Goal: Task Accomplishment & Management: Use online tool/utility

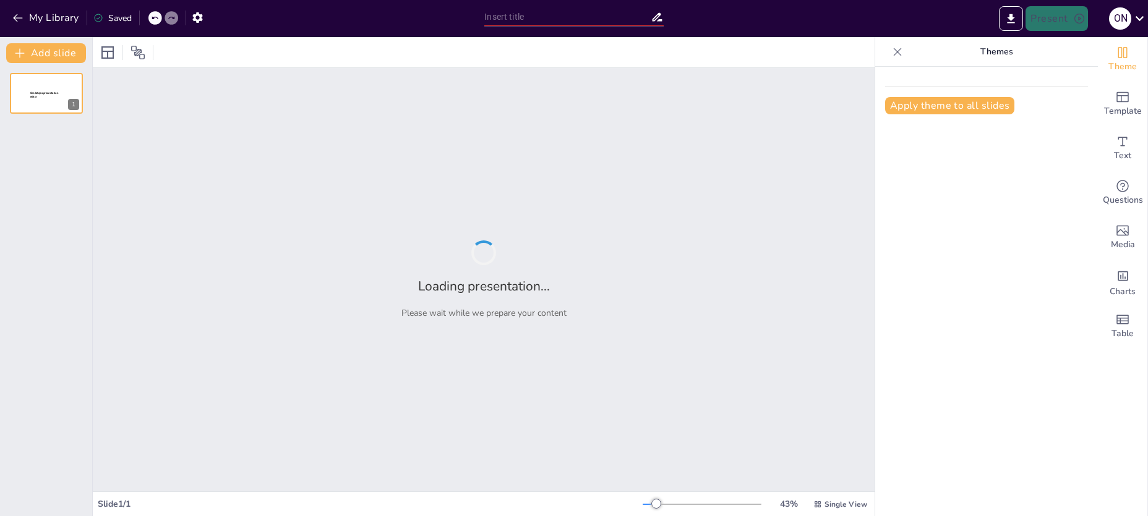
type input "New Sendsteps"
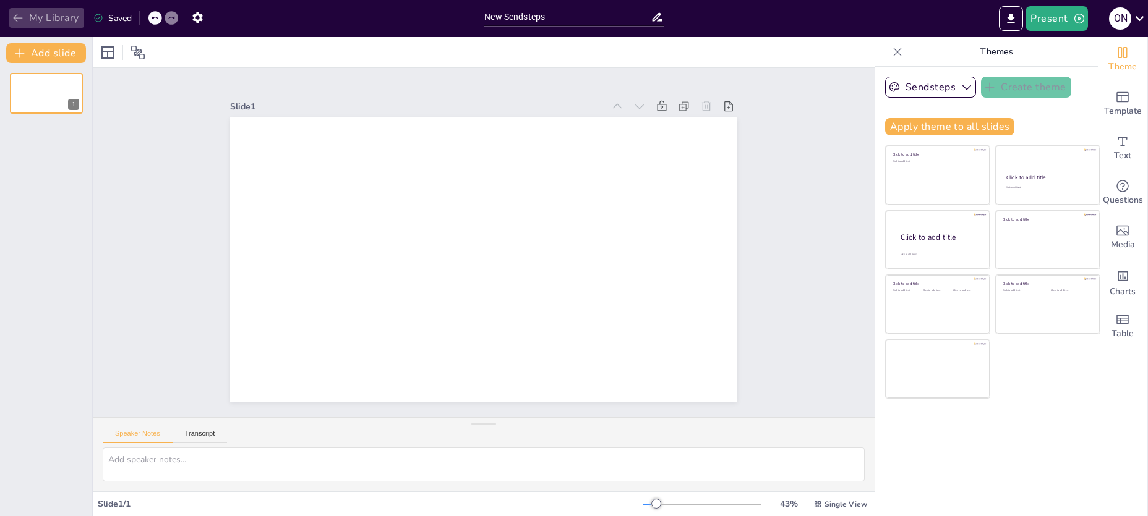
click at [45, 15] on button "My Library" at bounding box center [46, 18] width 75 height 20
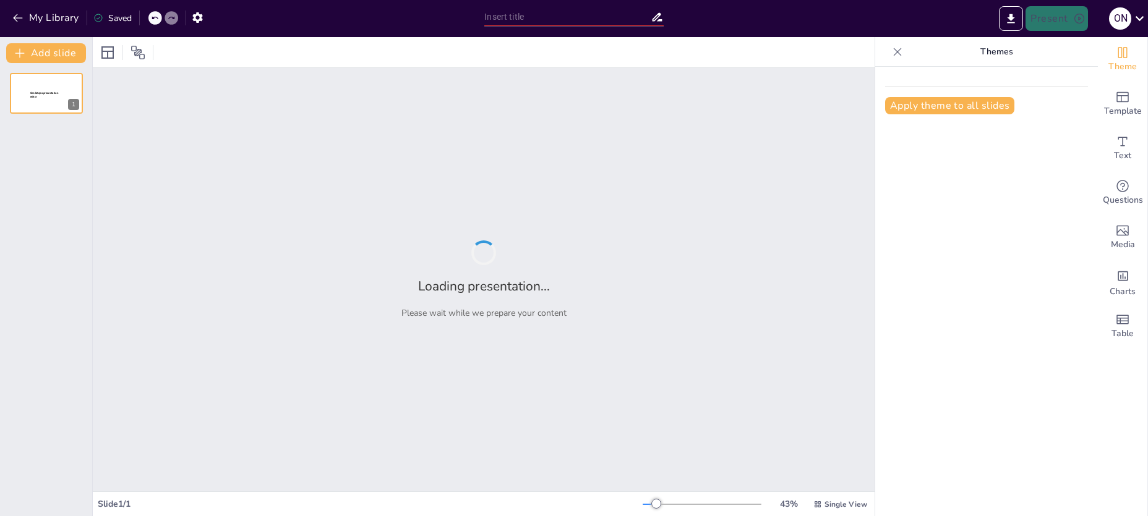
type input "Infraestructura Tecnológica: Hacia una Alcaldía Inteligente en [PERSON_NAME]"
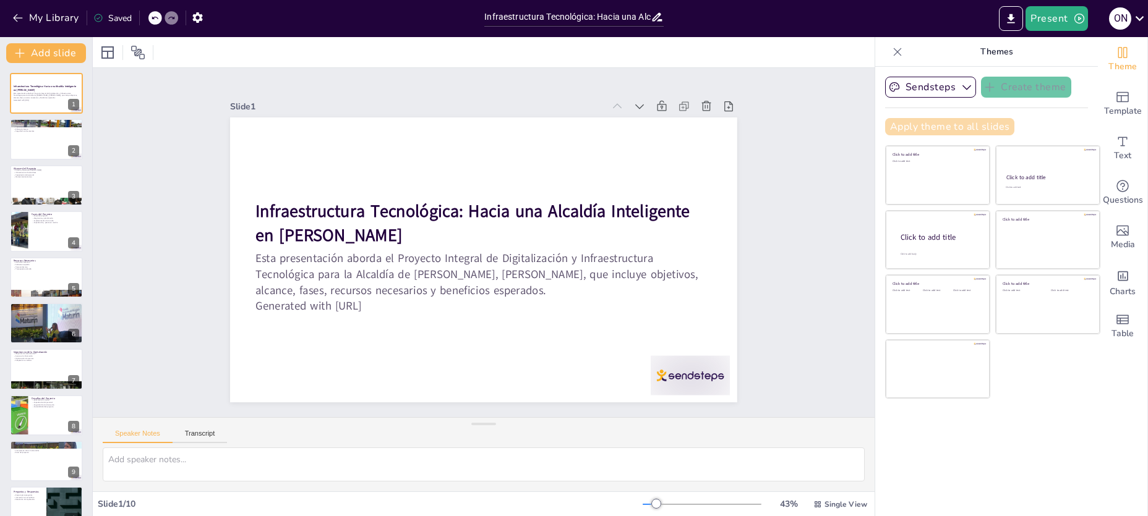
click at [926, 131] on button "Apply theme to all slides" at bounding box center [949, 126] width 129 height 17
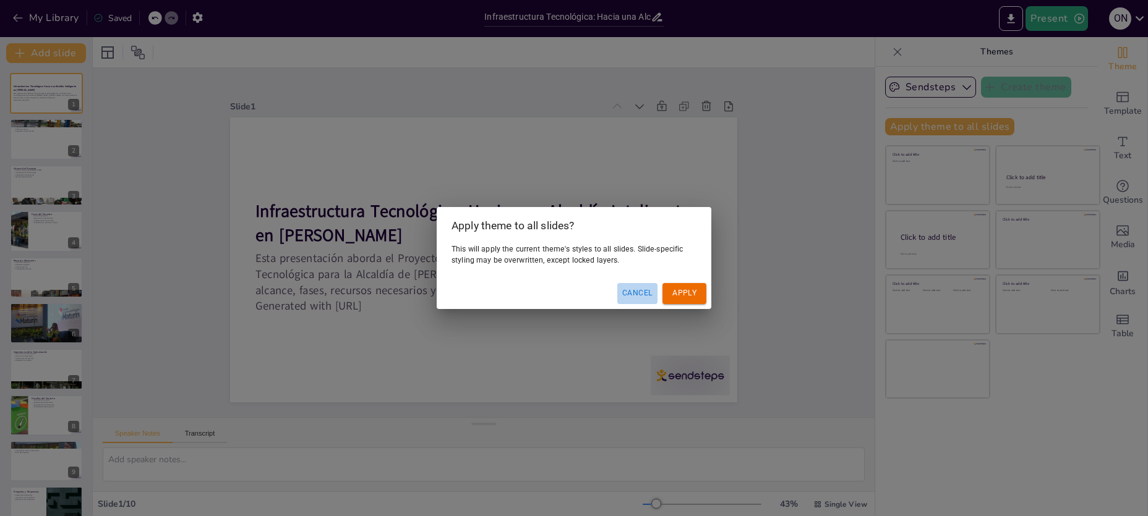
click at [642, 290] on button "Cancel" at bounding box center [637, 293] width 40 height 20
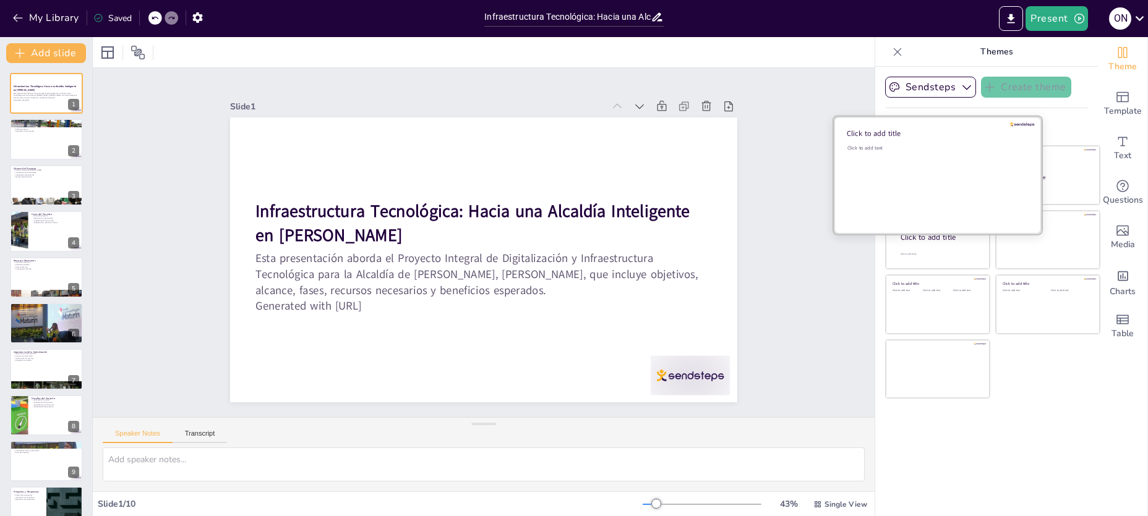
click at [927, 161] on div "Click to add text" at bounding box center [935, 183] width 177 height 77
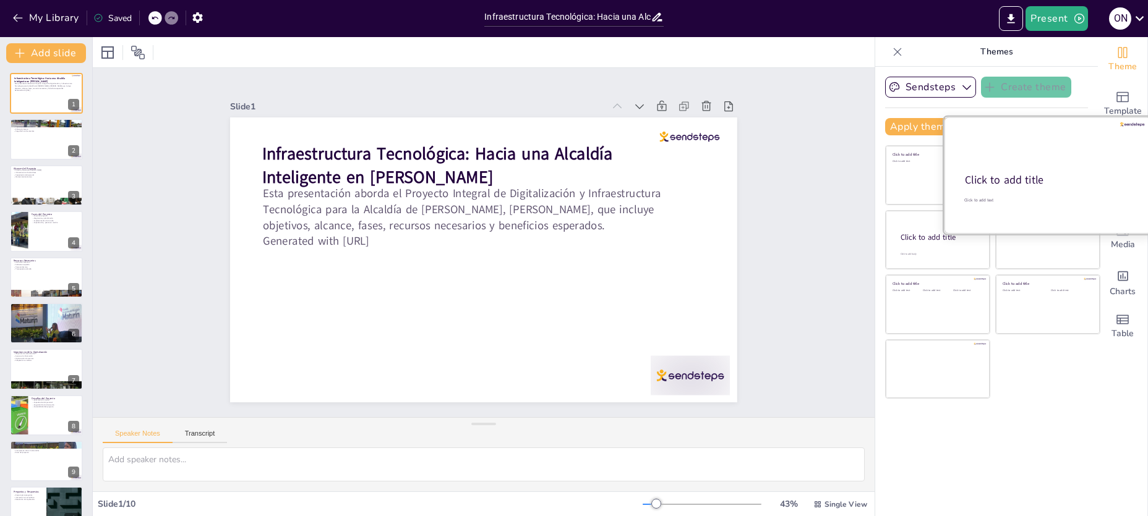
click at [1024, 179] on div "Click to add title" at bounding box center [1047, 180] width 164 height 15
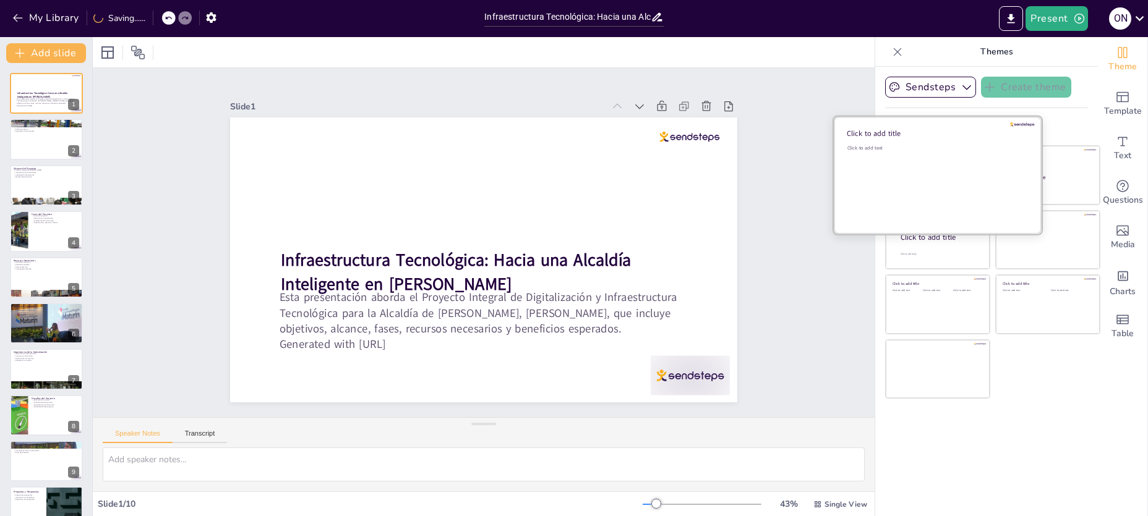
click at [900, 167] on div "Click to add text" at bounding box center [935, 183] width 177 height 77
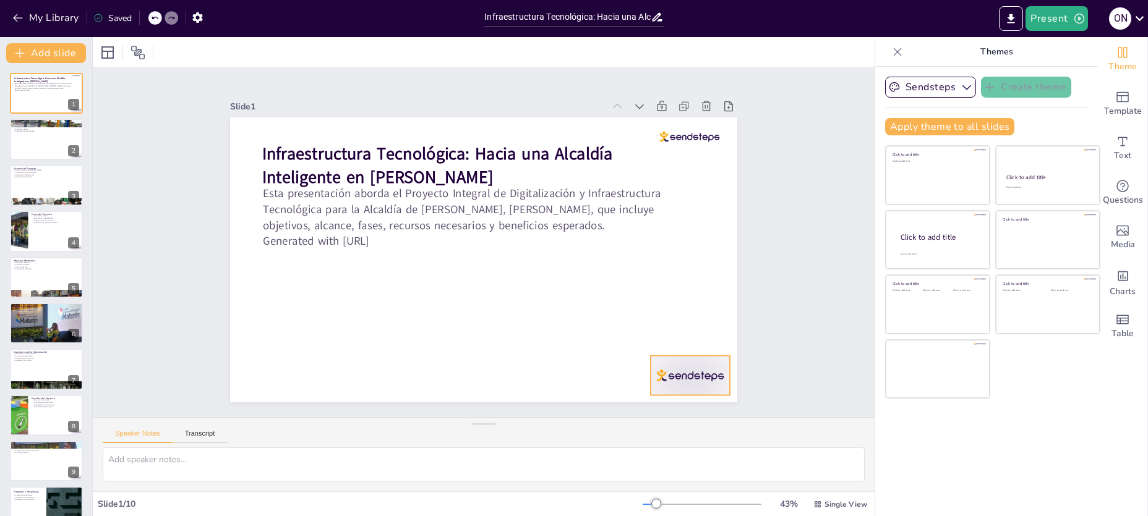
click at [691, 372] on div at bounding box center [690, 376] width 79 height 40
click at [931, 87] on button "Sendsteps" at bounding box center [930, 87] width 91 height 21
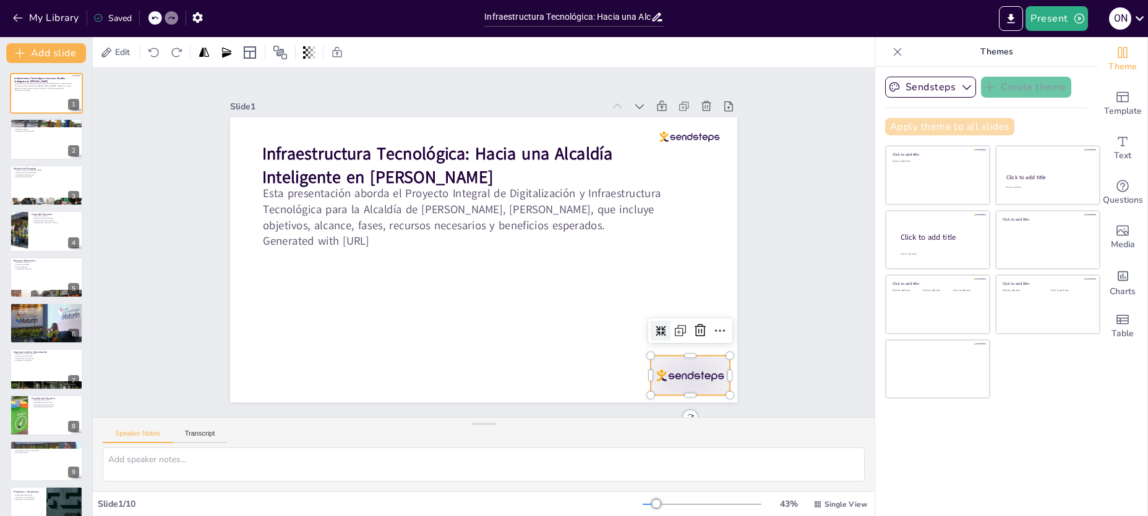
click at [991, 127] on button "Apply theme to all slides" at bounding box center [949, 126] width 129 height 17
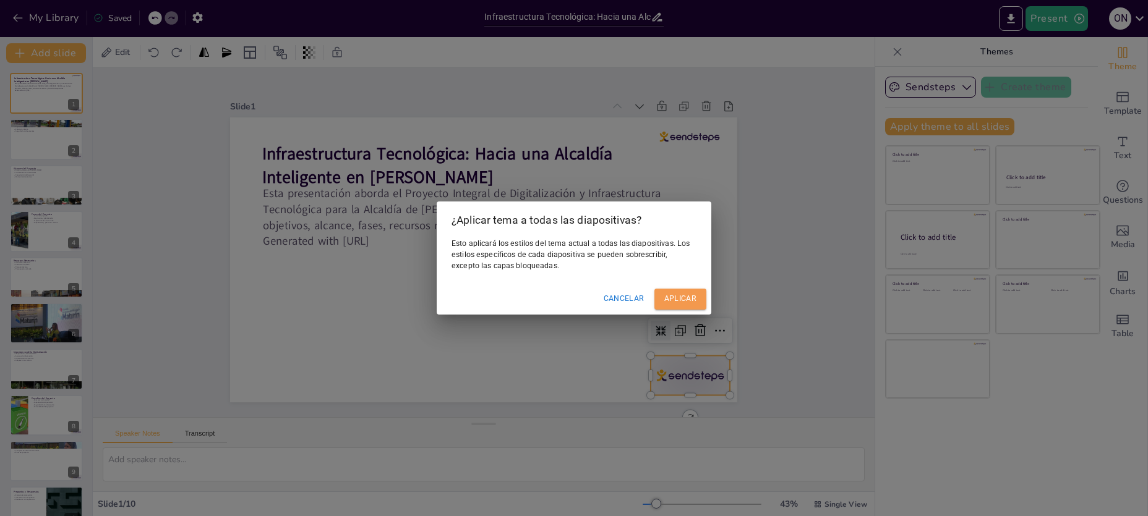
click at [687, 290] on button "Aplicar" at bounding box center [680, 299] width 52 height 20
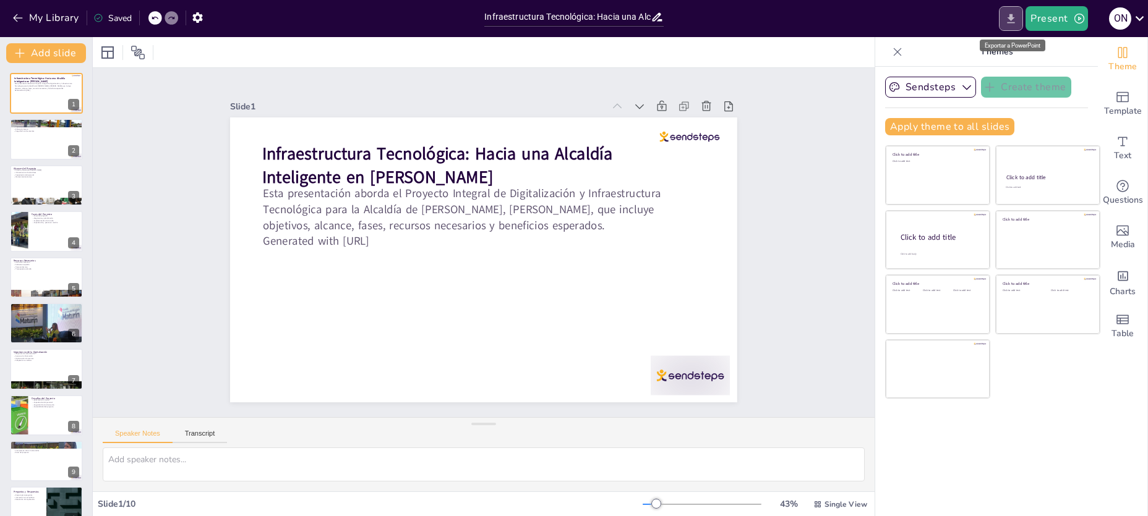
click at [1013, 15] on icon "Export to PowerPoint" at bounding box center [1011, 18] width 7 height 9
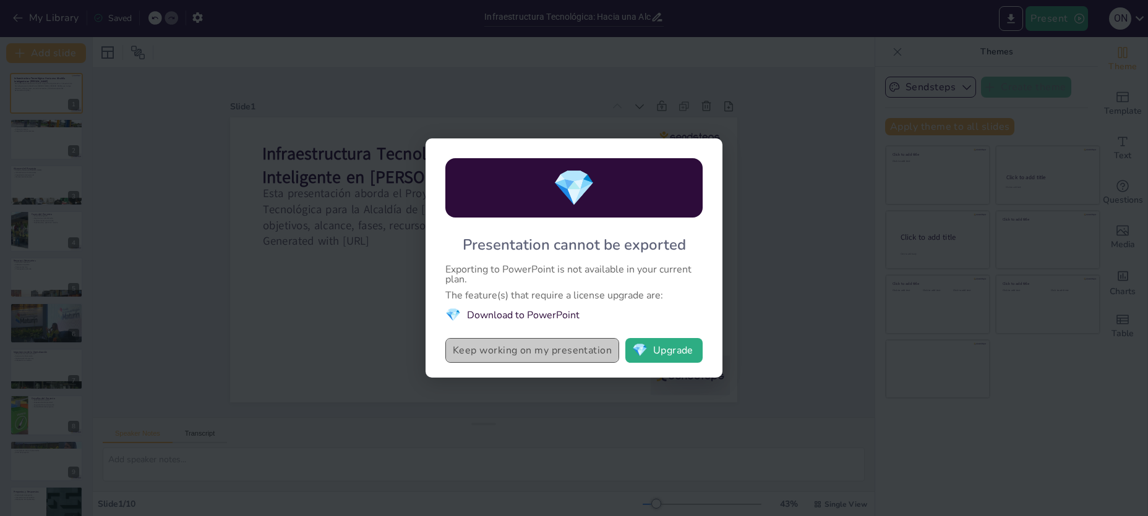
click at [486, 351] on button "Keep working on my presentation" at bounding box center [532, 350] width 174 height 25
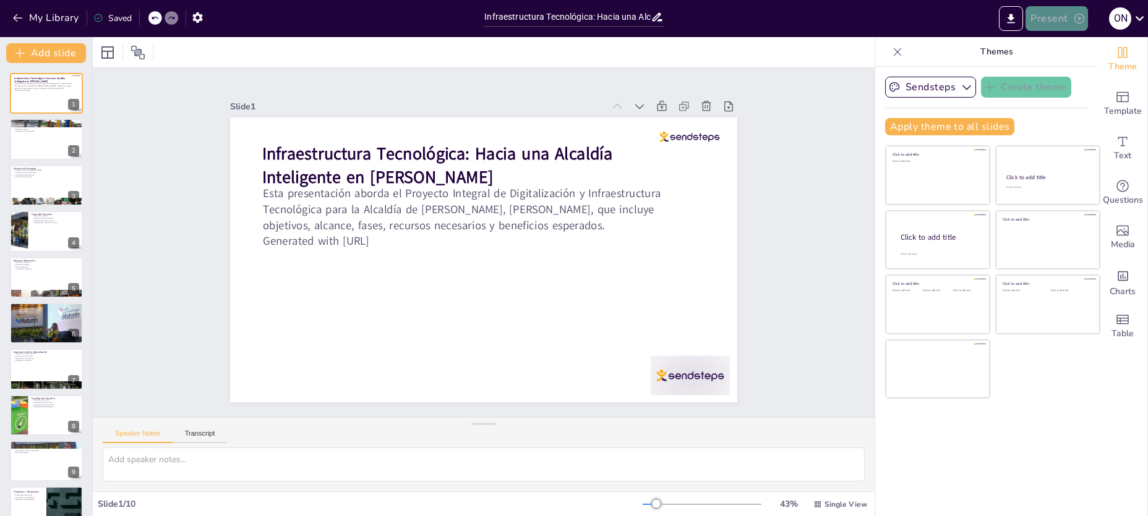
click at [1046, 17] on button "Present" at bounding box center [1057, 18] width 62 height 25
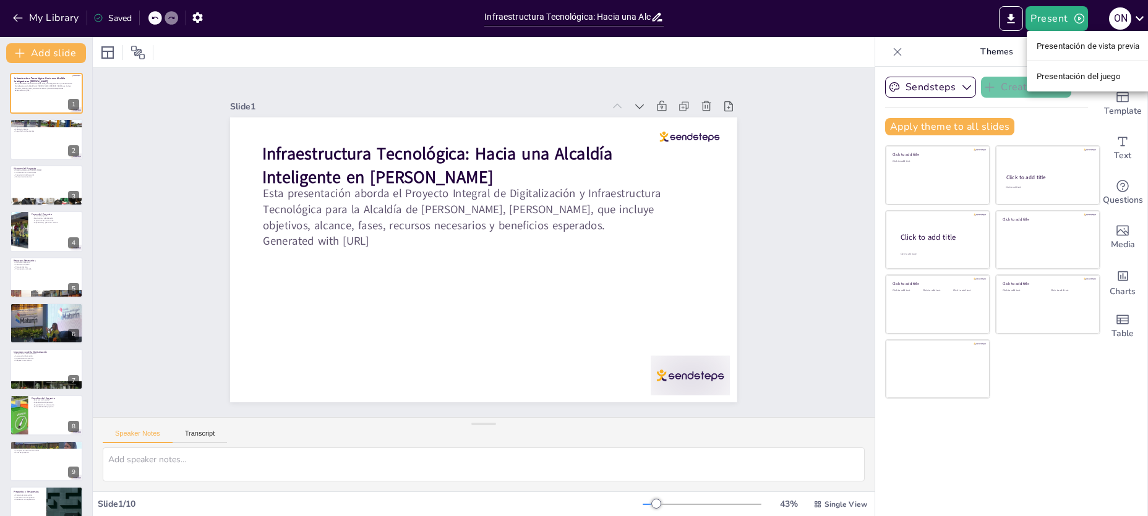
click at [1050, 45] on font "Presentación de vista previa" at bounding box center [1088, 45] width 103 height 9
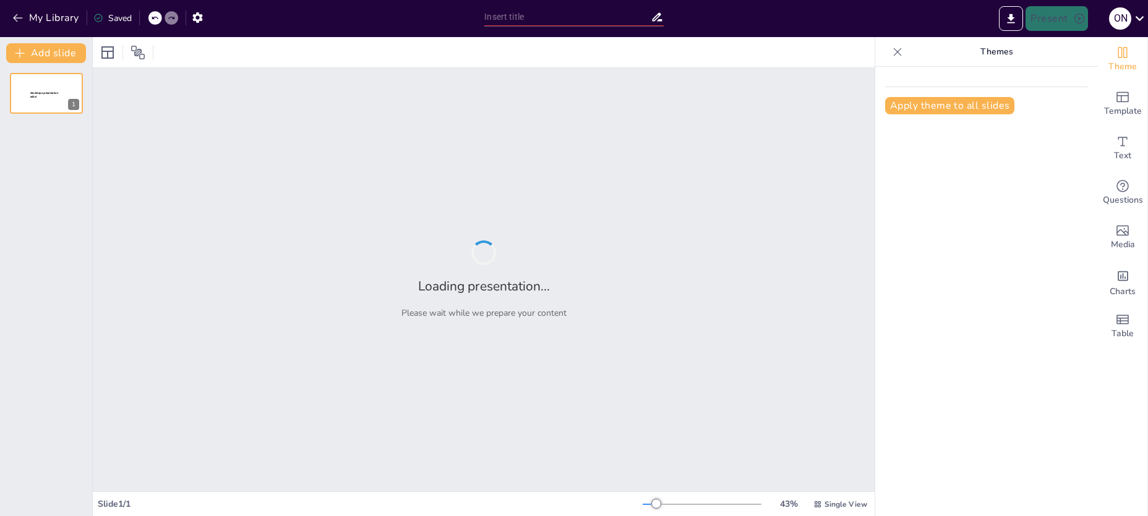
type input "Infraestructura Tecnológica: Hacia una Alcaldía Inteligente en [PERSON_NAME]"
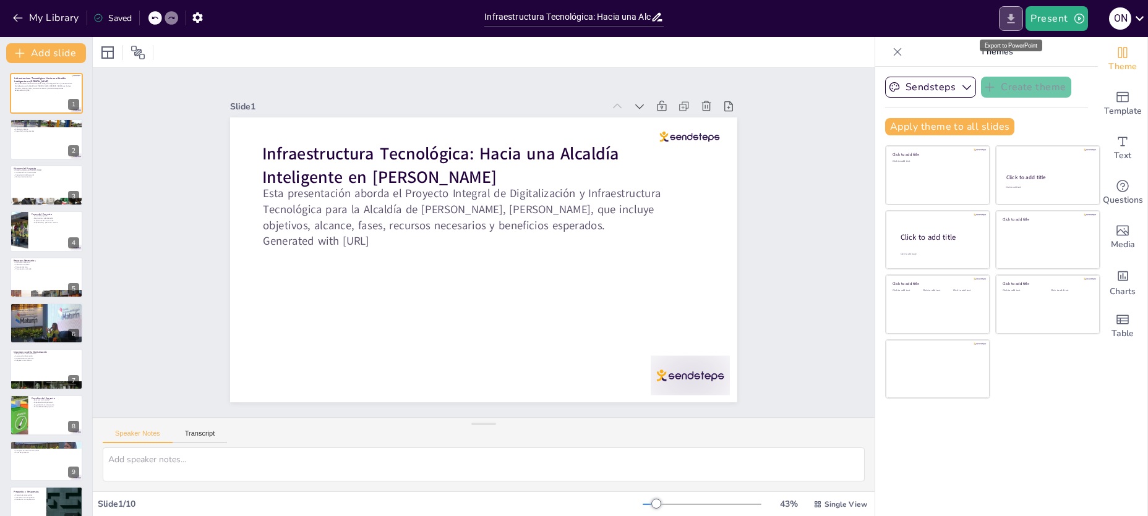
click at [1009, 23] on icon "Export to PowerPoint" at bounding box center [1011, 18] width 7 height 9
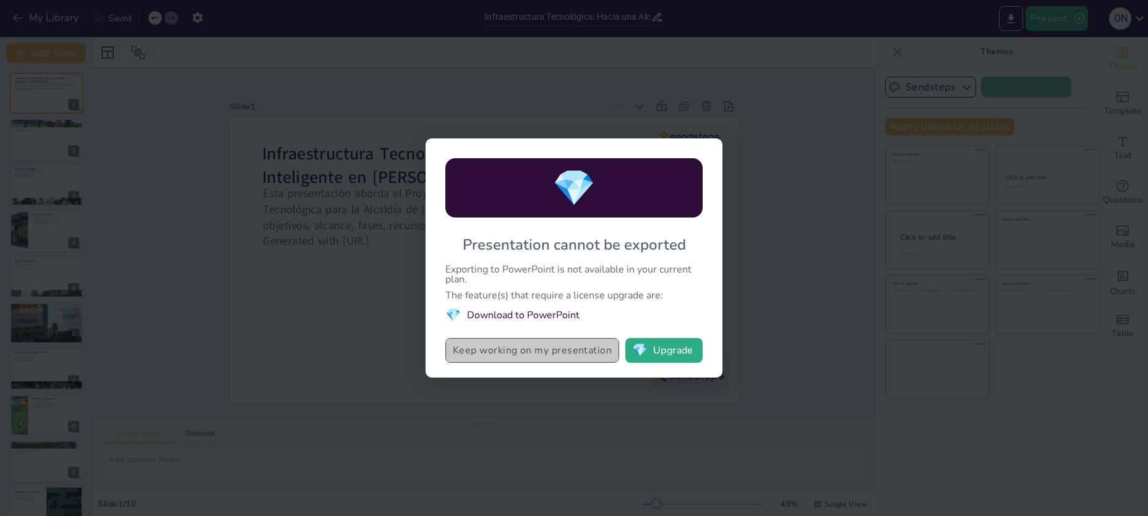
click at [502, 352] on button "Keep working on my presentation" at bounding box center [532, 350] width 174 height 25
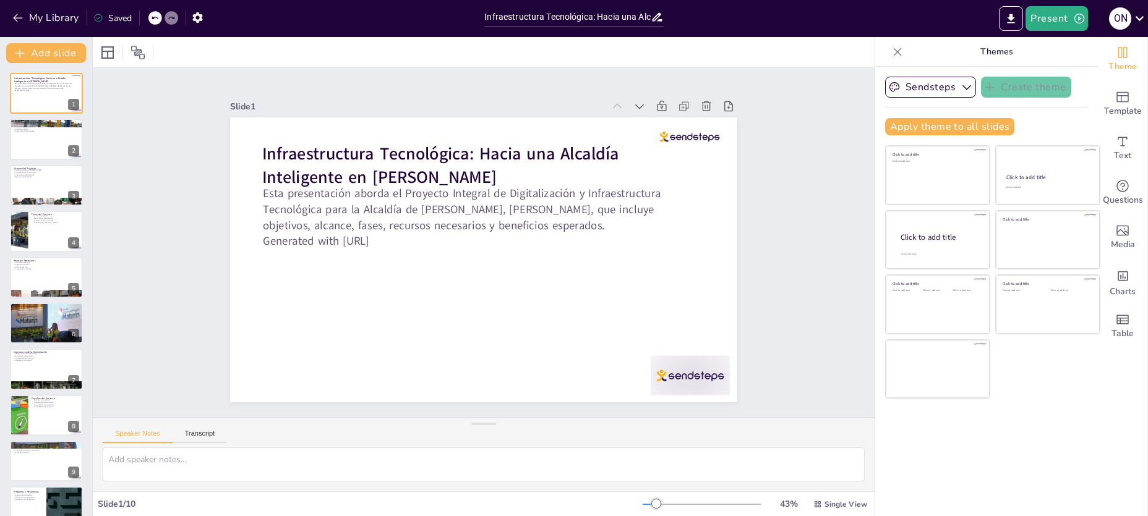
click at [1143, 18] on icon at bounding box center [1139, 18] width 17 height 17
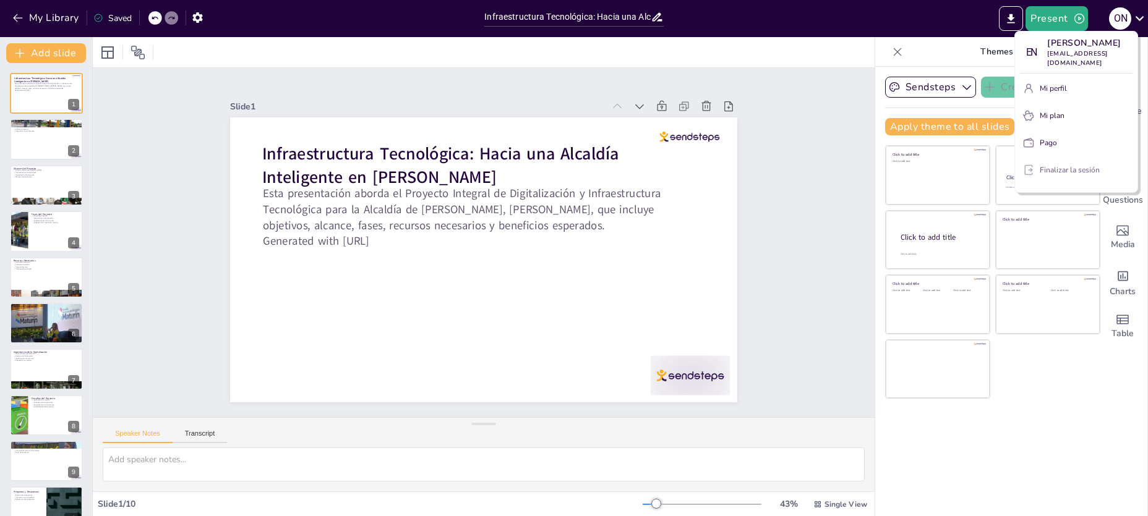
click at [1073, 165] on font "Finalizar la sesión" at bounding box center [1070, 170] width 60 height 10
